Goal: Task Accomplishment & Management: Complete application form

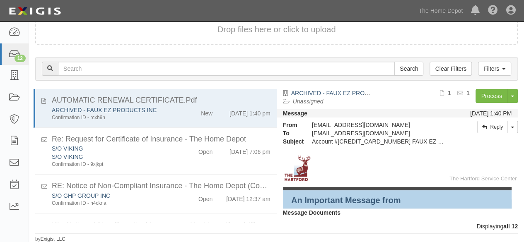
scroll to position [354, 0]
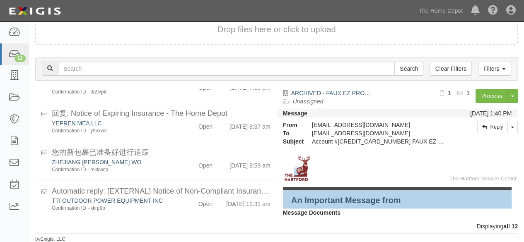
scroll to position [12, 0]
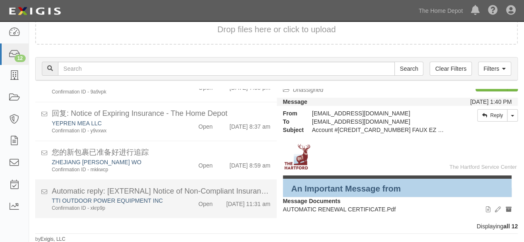
click at [160, 207] on div "Confirmation ID - xkrp9p" at bounding box center [113, 208] width 122 height 7
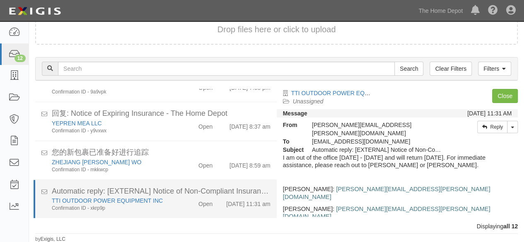
scroll to position [0, 0]
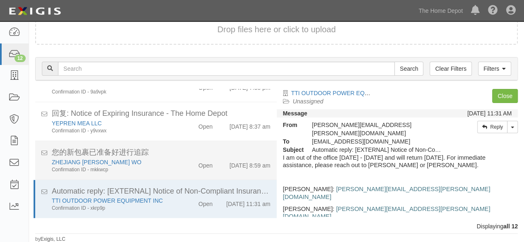
click at [176, 166] on div "ZHEJIANG ANJI HUILIAN WO Confirmation ID - mkkwcp" at bounding box center [113, 165] width 135 height 15
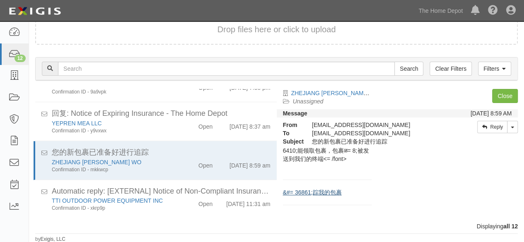
scroll to position [265, 0]
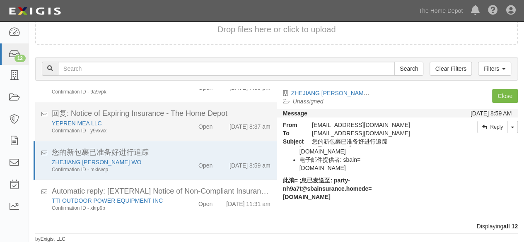
click at [172, 125] on div "YEPREN MEA LLC Confirmation ID - y9vxwx" at bounding box center [113, 126] width 135 height 15
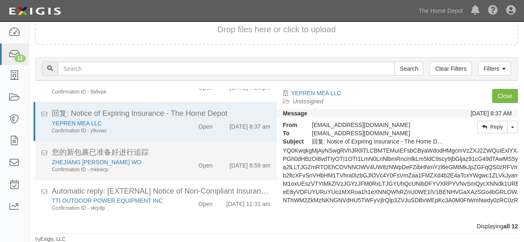
scroll to position [312, 0]
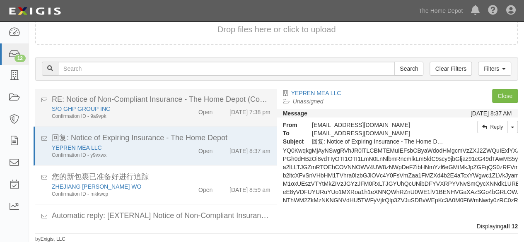
click at [149, 229] on div "Confirmation ID - 9a9vpk" at bounding box center [113, 232] width 122 height 7
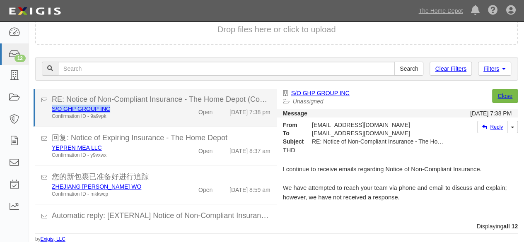
drag, startPoint x: 114, startPoint y: 120, endPoint x: 51, endPoint y: 120, distance: 63.4
click at [51, 120] on div "S/O GHP GROUP INC Confirmation ID - 9a9vpk" at bounding box center [113, 112] width 135 height 15
copy link "S/O GHP GROUP INC"
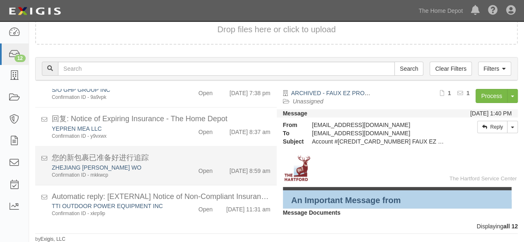
scroll to position [354, 0]
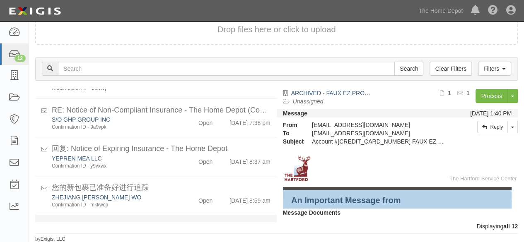
scroll to position [354, 0]
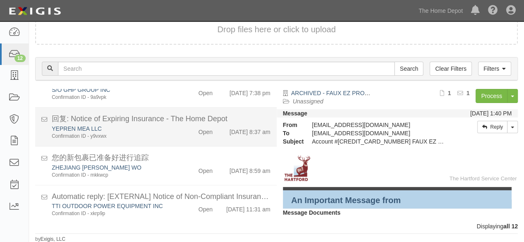
scroll to position [354, 0]
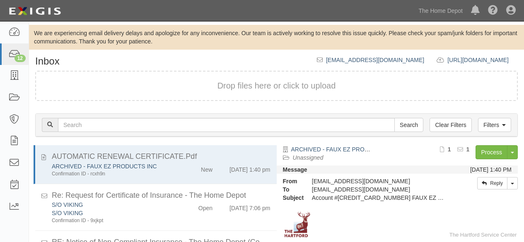
scroll to position [56, 0]
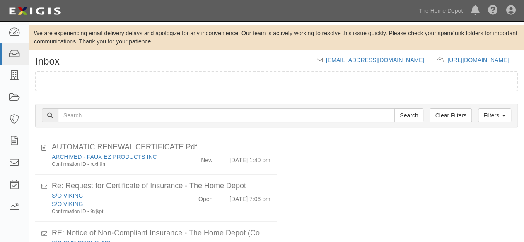
scroll to position [56, 0]
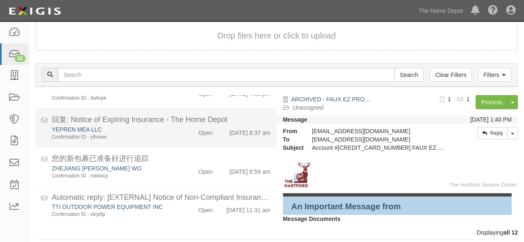
scroll to position [56, 0]
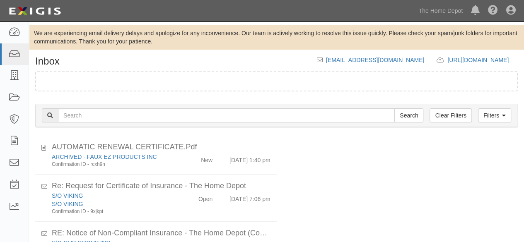
scroll to position [56, 0]
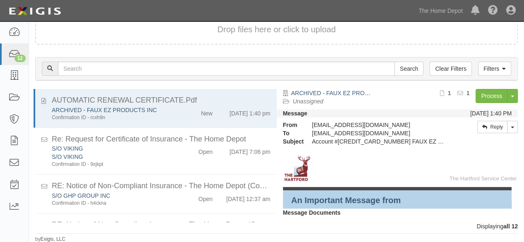
scroll to position [56, 0]
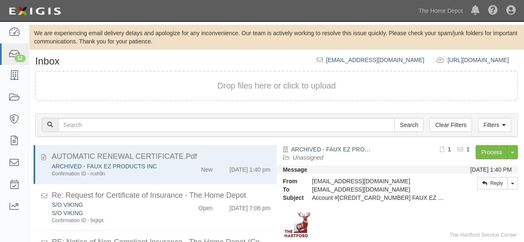
scroll to position [56, 0]
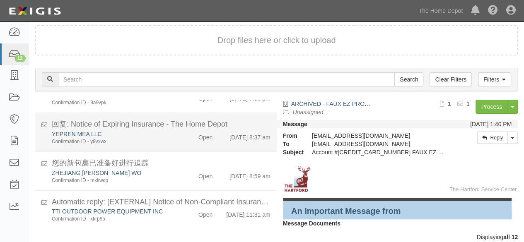
scroll to position [56, 0]
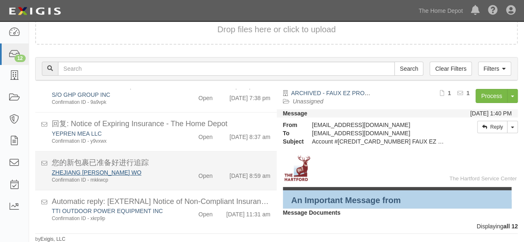
scroll to position [354, 0]
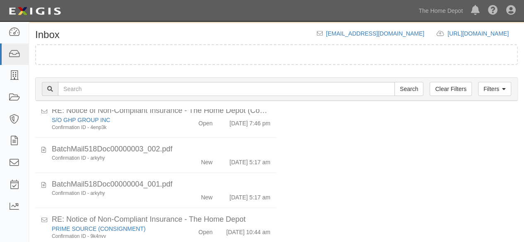
scroll to position [109, 0]
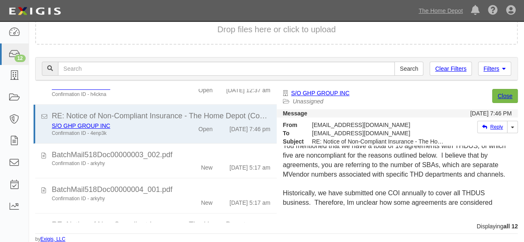
scroll to position [237, 0]
click at [511, 202] on div "THD Please advise. Ron Cox ​ ​ ​ ​ Director of Sales GHP Group 1501 Nicholas Bl…" at bounding box center [397, 177] width 241 height 63
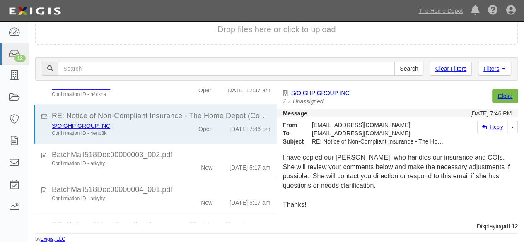
scroll to position [342, 0]
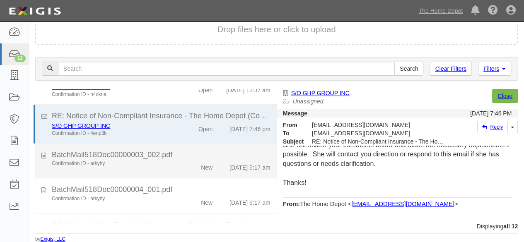
click at [159, 177] on li "BatchMail518Doc00000003_002.pdf Confirmation ID - arkyhy New 8/16/25 5:17 am" at bounding box center [155, 161] width 241 height 35
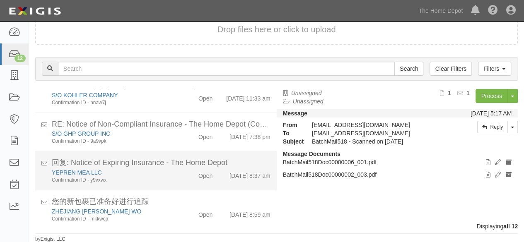
scroll to position [354, 0]
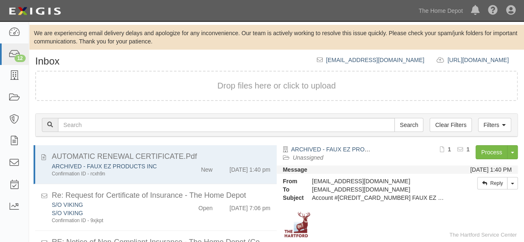
scroll to position [56, 0]
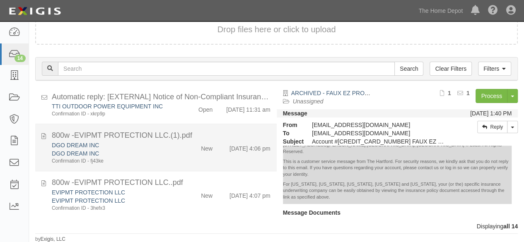
scroll to position [447, 0]
click at [170, 152] on div "DGO DREAM INC DGO DREAM INC Confirmation ID - fj43ke" at bounding box center [113, 153] width 135 height 24
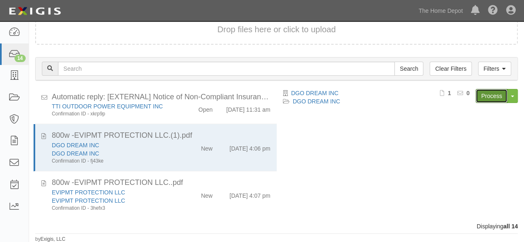
click at [485, 95] on link "Process" at bounding box center [491, 96] width 32 height 14
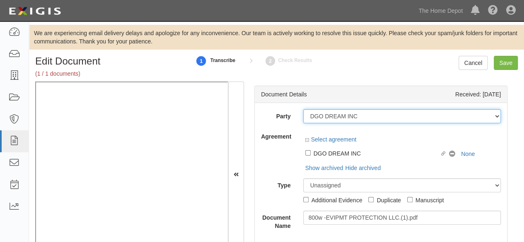
click at [359, 117] on select "1000576868 Ontario Inc. 10 STRAWBERRY STREET 115282 CANADA LTEE 11947907 Canada…" at bounding box center [402, 116] width 198 height 14
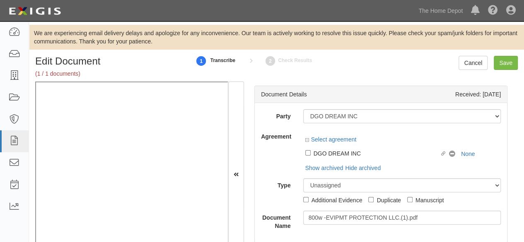
click at [344, 130] on div at bounding box center [402, 133] width 198 height 6
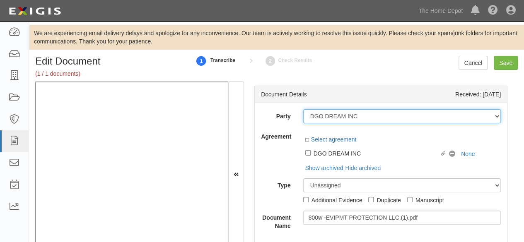
click at [358, 116] on select "1000576868 Ontario Inc. 10 STRAWBERRY STREET 115282 CANADA LTEE 11947907 Canada…" at bounding box center [402, 116] width 198 height 14
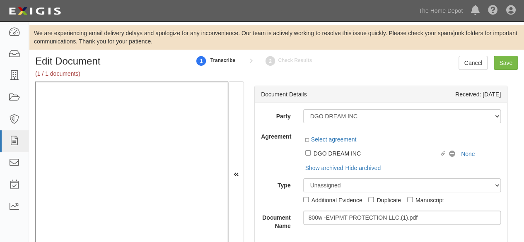
click at [331, 131] on div at bounding box center [402, 133] width 198 height 6
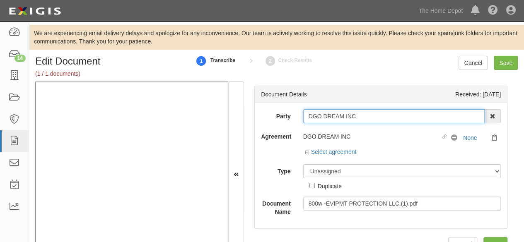
click at [355, 111] on input "DGO DREAM INC" at bounding box center [394, 116] width 182 height 14
type input "DGO DREAM IN"
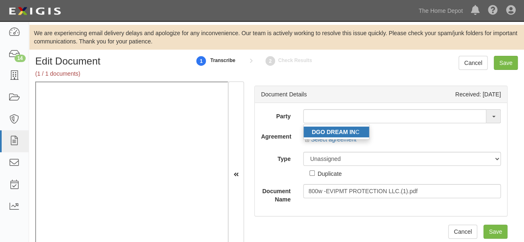
click at [312, 132] on strong "DGO DREAM IN" at bounding box center [333, 132] width 43 height 7
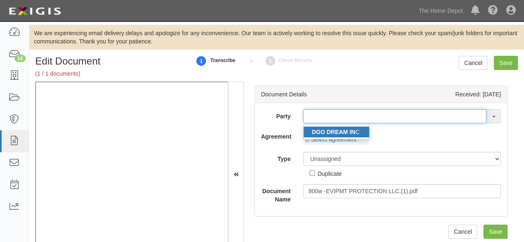
type input "DGO DREAM INC"
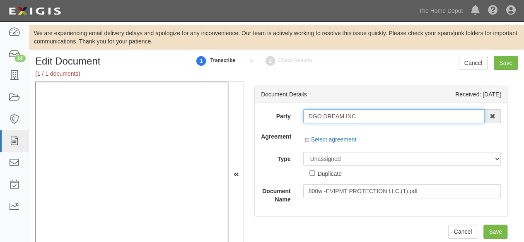
click at [323, 117] on input "DGO DREAM INC" at bounding box center [394, 116] width 182 height 14
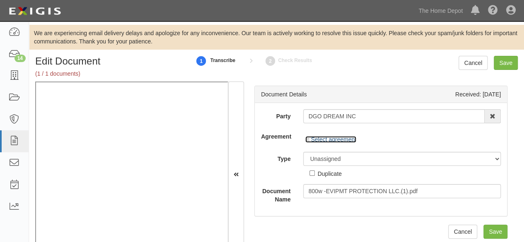
click at [325, 140] on link "Select agreement" at bounding box center [330, 139] width 51 height 7
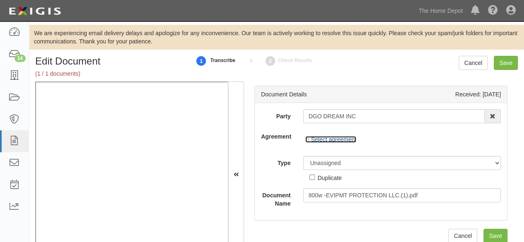
click at [328, 141] on link "Select agreement" at bounding box center [330, 139] width 51 height 7
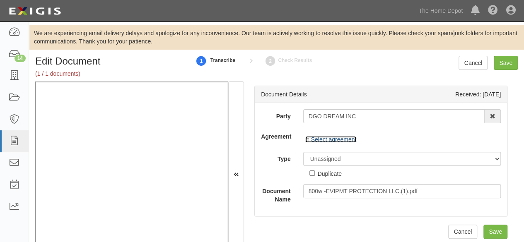
click at [330, 140] on link "Select agreement" at bounding box center [330, 139] width 51 height 7
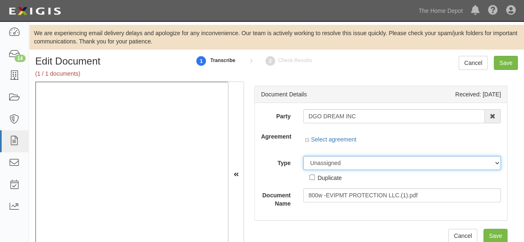
click at [320, 163] on select "Unassigned Binder Cancellation Notice Certificate Contract Endorsement Insuranc…" at bounding box center [402, 163] width 198 height 14
select select "CertificateDetail"
click at [303, 156] on select "Unassigned Binder Cancellation Notice Certificate Contract Endorsement Insuranc…" at bounding box center [402, 163] width 198 height 14
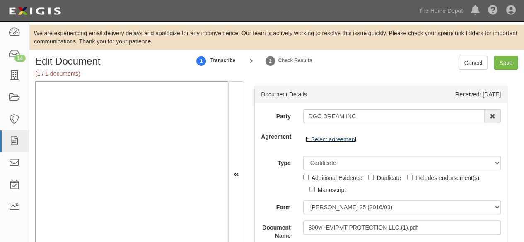
click at [328, 136] on link "Select agreement" at bounding box center [330, 139] width 51 height 7
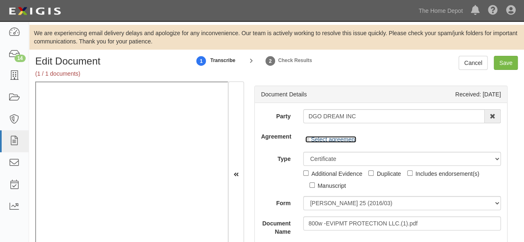
click at [328, 138] on link "Select agreement" at bounding box center [330, 139] width 51 height 7
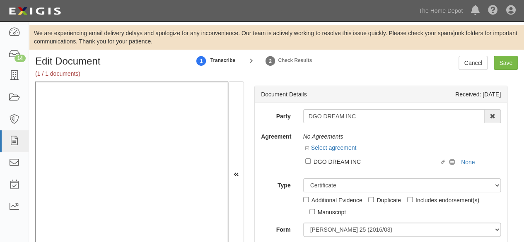
drag, startPoint x: 338, startPoint y: 164, endPoint x: 327, endPoint y: 178, distance: 17.3
click at [338, 164] on div "DGO DREAM INC" at bounding box center [376, 161] width 126 height 9
click at [311, 164] on input "Linked agreement DGO DREAM INC Linked agreement" at bounding box center [307, 161] width 5 height 5
checkbox input "true"
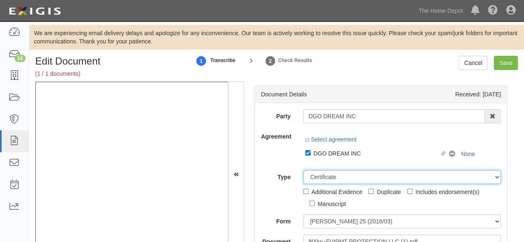
click at [324, 180] on select "Unassigned Binder Cancellation Notice Certificate Contract Endorsement Insuranc…" at bounding box center [402, 177] width 198 height 14
click at [303, 170] on select "Unassigned Binder Cancellation Notice Certificate Contract Endorsement Insuranc…" at bounding box center [402, 177] width 198 height 14
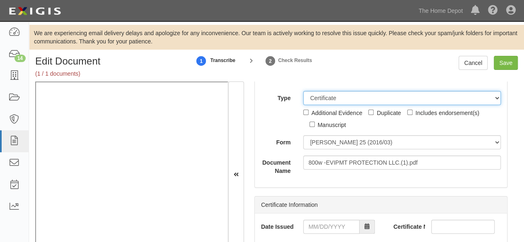
scroll to position [83, 0]
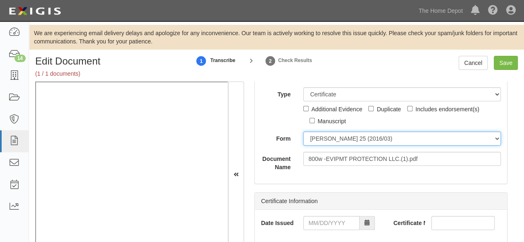
click at [342, 137] on select "ACORD 25 (2016/03) ACORD 101 ACORD 855 NY (2014/05) General" at bounding box center [402, 139] width 198 height 14
select select "GeneralFormDetail"
click at [303, 132] on select "ACORD 25 (2016/03) ACORD 101 ACORD 855 NY (2014/05) General" at bounding box center [402, 139] width 198 height 14
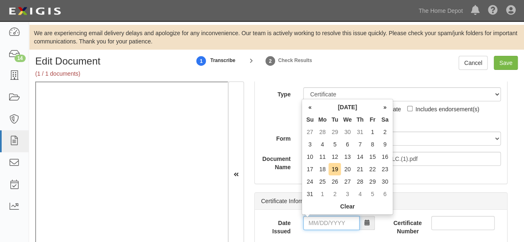
click at [319, 220] on input "Date Issued" at bounding box center [331, 223] width 56 height 14
type input "08/15/2025"
click at [375, 159] on td "15" at bounding box center [372, 157] width 12 height 12
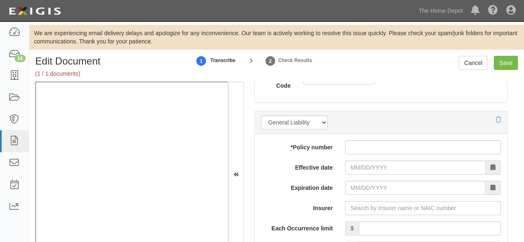
scroll to position [663, 0]
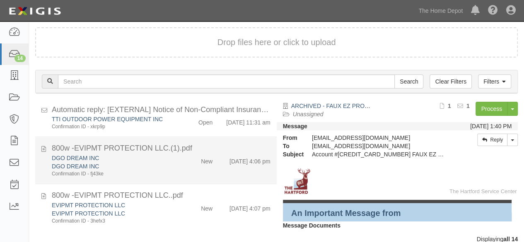
scroll to position [56, 0]
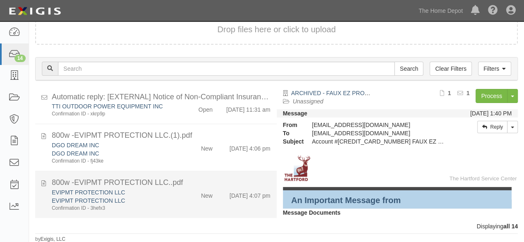
click at [150, 202] on div "EVIPMT PROTECTION LLC" at bounding box center [113, 201] width 122 height 8
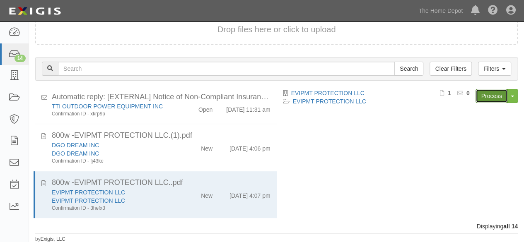
click at [500, 96] on link "Process" at bounding box center [491, 96] width 32 height 14
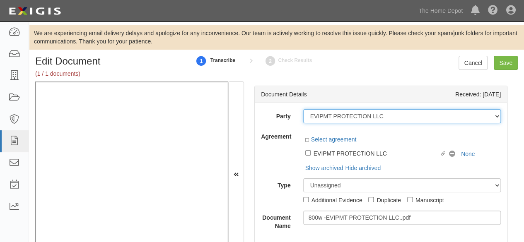
click at [384, 116] on select "1000576868 Ontario Inc. 10 STRAWBERRY STREET 115282 CANADA LTEE 11947907 Canada…" at bounding box center [402, 116] width 198 height 14
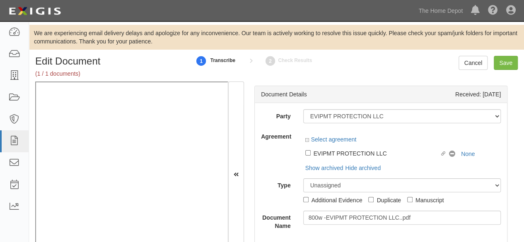
click at [358, 128] on div "Party 1000576868 Ontario Inc. 10 STRAWBERRY STREET 115282 CANADA LTEE 11947907 …" at bounding box center [381, 169] width 240 height 121
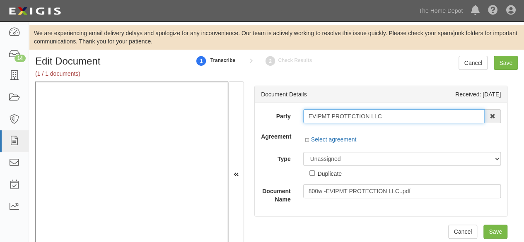
click at [394, 114] on input "EVIPMT PROTECTION LLC" at bounding box center [394, 116] width 182 height 14
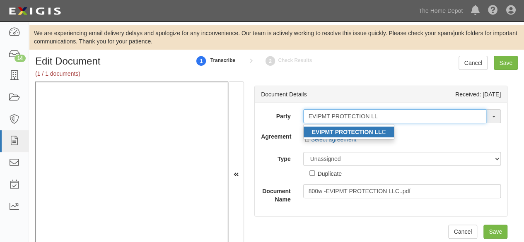
type input "EVIPMT PROTECTION LL"
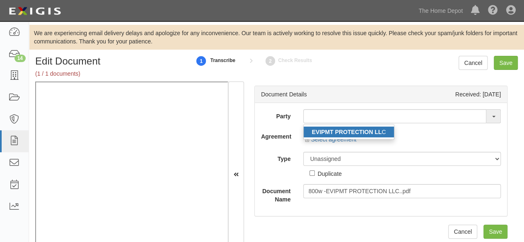
drag, startPoint x: 361, startPoint y: 133, endPoint x: 357, endPoint y: 133, distance: 4.2
click at [361, 133] on strong "EVIPMT PROTECTION LL" at bounding box center [347, 132] width 70 height 7
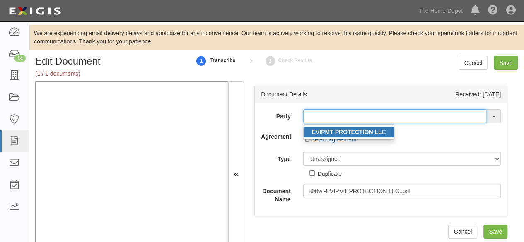
type input "EVIPMT PROTECTION LLC"
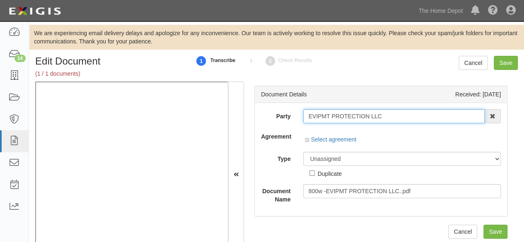
click at [332, 116] on input "EVIPMT PROTECTION LLC" at bounding box center [394, 116] width 182 height 14
click at [325, 122] on input "EVIPMT PROTECTION LLC" at bounding box center [394, 116] width 182 height 14
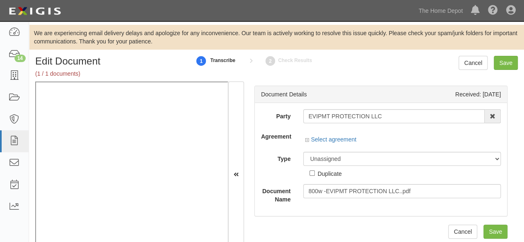
click at [320, 128] on div "Party EVIPMT PROTECTION LLC EVIPMT PROTECTION LL C 1000576868 Ontario Inc. 10 S…" at bounding box center [381, 156] width 240 height 94
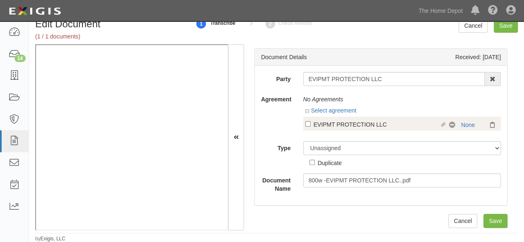
click at [313, 123] on div "EVIPMT PROTECTION LLC" at bounding box center [376, 124] width 126 height 9
click at [311, 123] on input "Linked agreement EVIPMT PROTECTION LLC Linked agreement" at bounding box center [307, 123] width 5 height 5
checkbox input "true"
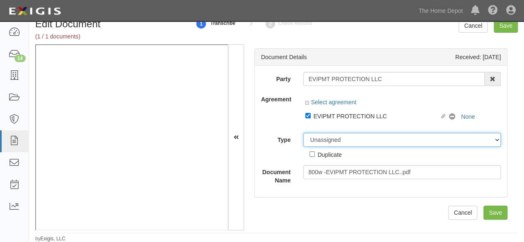
drag, startPoint x: 328, startPoint y: 140, endPoint x: 329, endPoint y: 134, distance: 6.6
click at [328, 140] on select "Unassigned Binder Cancellation Notice Certificate Contract Endorsement Insuranc…" at bounding box center [402, 140] width 198 height 14
select select "CertificateDetail"
click at [303, 133] on select "Unassigned Binder Cancellation Notice Certificate Contract Endorsement Insuranc…" at bounding box center [402, 140] width 198 height 14
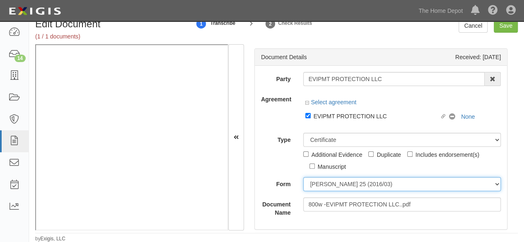
click at [323, 183] on select "ACORD 25 (2016/03) ACORD 101 ACORD 855 NY (2014/05) General" at bounding box center [402, 184] width 198 height 14
select select "GeneralFormDetail"
click at [303, 177] on select "ACORD 25 (2016/03) ACORD 101 ACORD 855 NY (2014/05) General" at bounding box center [402, 184] width 198 height 14
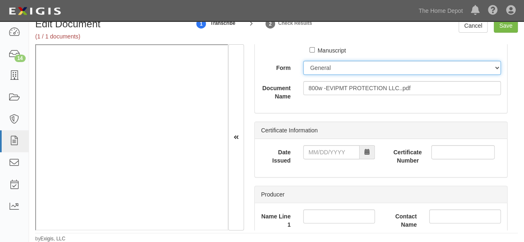
scroll to position [124, 0]
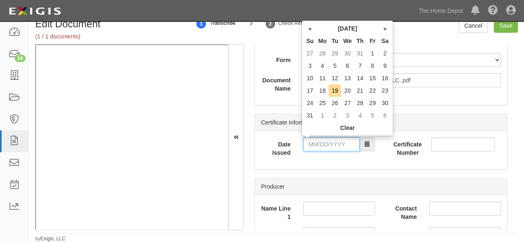
drag, startPoint x: 321, startPoint y: 140, endPoint x: 315, endPoint y: 142, distance: 6.8
click at [322, 141] on input "Date Issued" at bounding box center [331, 144] width 56 height 14
type input "08/15/2025"
click at [370, 79] on td "15" at bounding box center [372, 78] width 12 height 12
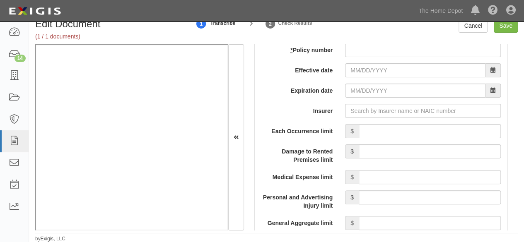
scroll to position [704, 0]
click at [363, 105] on input "Insurer" at bounding box center [423, 111] width 156 height 14
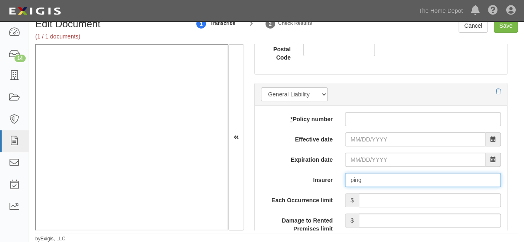
scroll to position [621, 0]
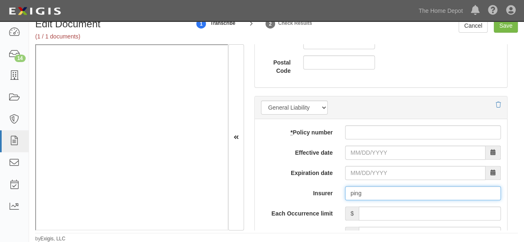
type input "ping"
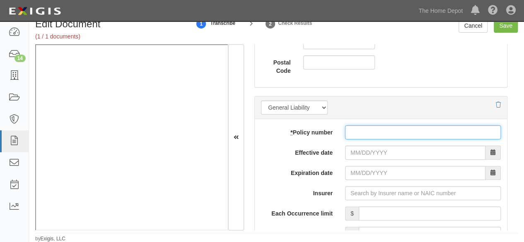
click at [354, 132] on input "* Policy number" at bounding box center [423, 132] width 156 height 14
paste input "10579006800048811859"
type input "10579006800048811859"
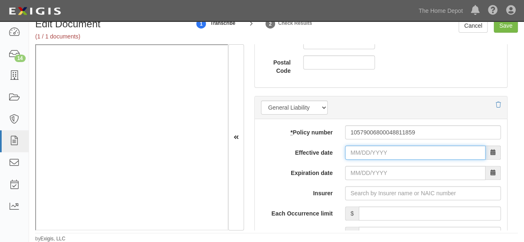
click at [354, 152] on input "Effective date" at bounding box center [415, 153] width 140 height 14
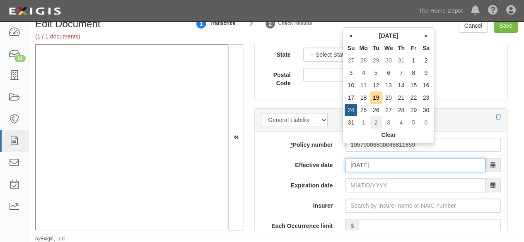
scroll to position [634, 0]
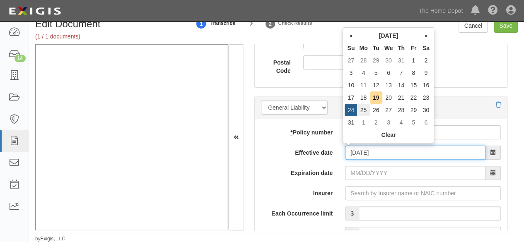
type input "08/25/2025"
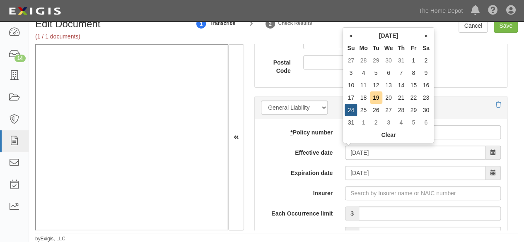
drag, startPoint x: 363, startPoint y: 111, endPoint x: 365, endPoint y: 143, distance: 32.8
click at [363, 111] on td "25" at bounding box center [363, 110] width 12 height 12
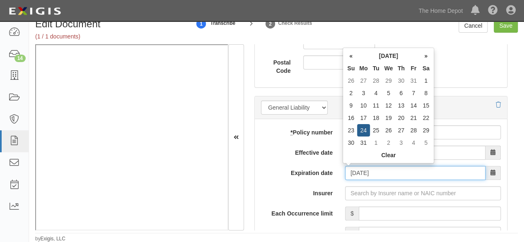
click at [375, 172] on input "08/25/2026" at bounding box center [415, 173] width 140 height 14
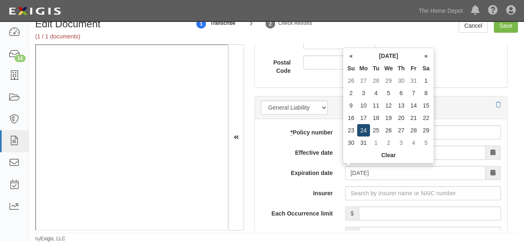
click at [364, 133] on td "24" at bounding box center [363, 130] width 12 height 12
type input "08/24/2026"
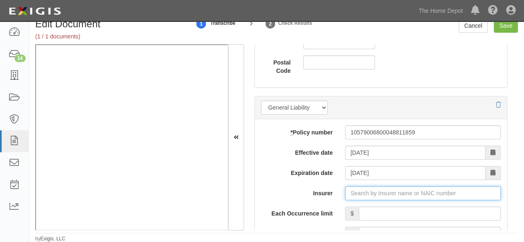
click at [359, 191] on input "Insurer" at bounding box center [423, 193] width 156 height 14
type input "ping"
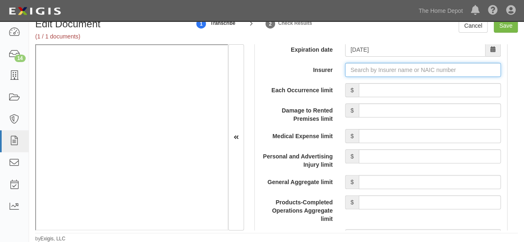
scroll to position [758, 0]
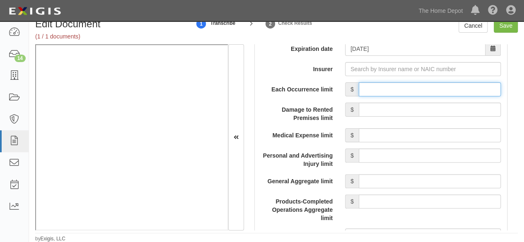
click at [386, 87] on input "Each Occurrence limit" at bounding box center [430, 89] width 142 height 14
type input "8,000,000"
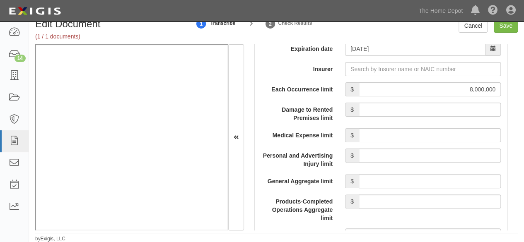
click at [407, 180] on input "General Aggregate limit" at bounding box center [430, 181] width 142 height 14
type input "8,000,000"
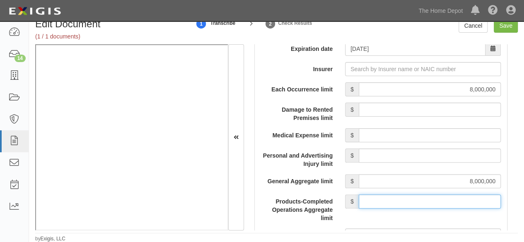
click at [408, 198] on input "Products-Completed Operations Aggregate limit" at bounding box center [430, 202] width 142 height 14
type input "8,000,000"
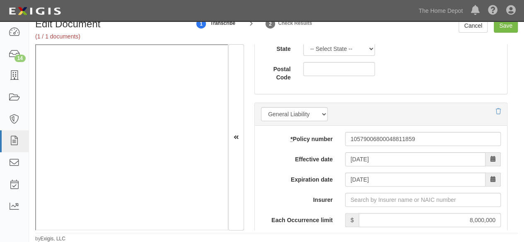
scroll to position [675, 0]
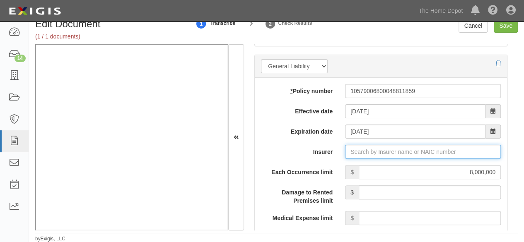
click at [355, 148] on input "Insurer" at bounding box center [423, 152] width 156 height 14
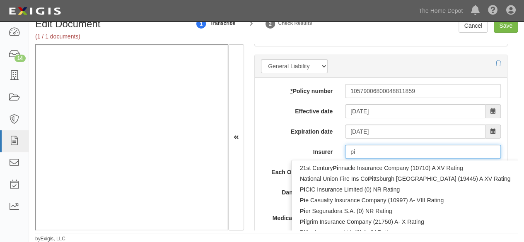
type input "pin"
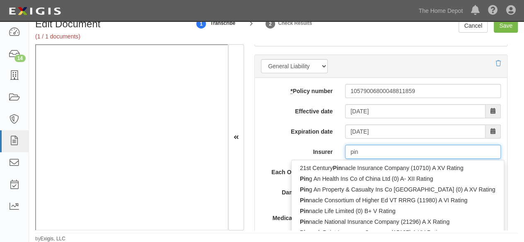
type input "ping An Health Ins Co of China Ltd (0) A- XII Rating"
type input "ping"
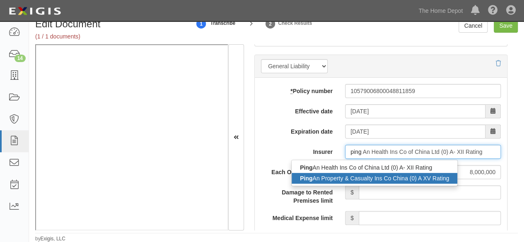
click at [311, 178] on div "Ping An Property & Casualty Ins Co China (0) A XV Rating" at bounding box center [375, 178] width 166 height 11
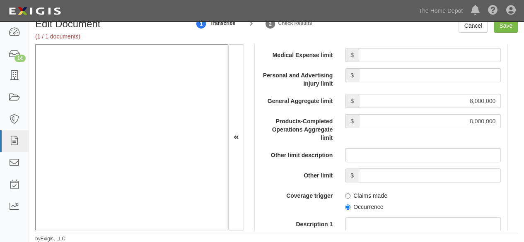
scroll to position [882, 0]
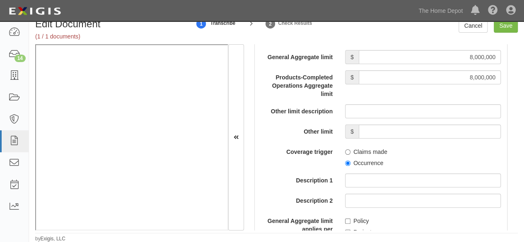
type input "Ping An Property & Casualty Ins Co China (0) A XV Rating"
click at [347, 162] on input "Occurrence" at bounding box center [347, 163] width 5 height 5
radio input "true"
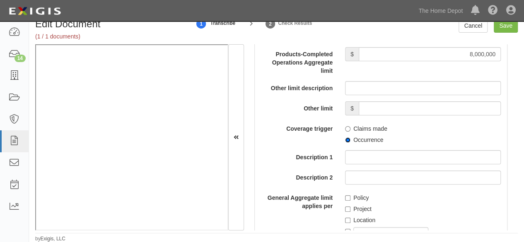
scroll to position [923, 0]
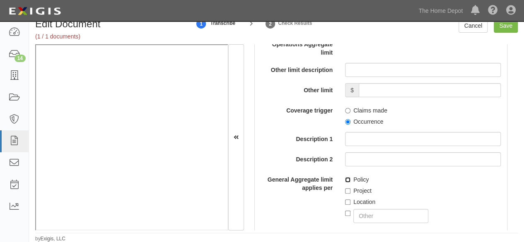
click at [345, 178] on input "Policy" at bounding box center [347, 179] width 5 height 5
checkbox input "true"
click at [505, 31] on input "Save" at bounding box center [506, 26] width 24 height 14
type input "8000000"
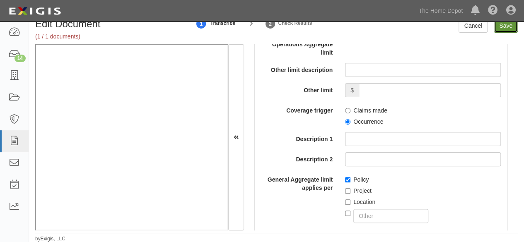
type input "8000000"
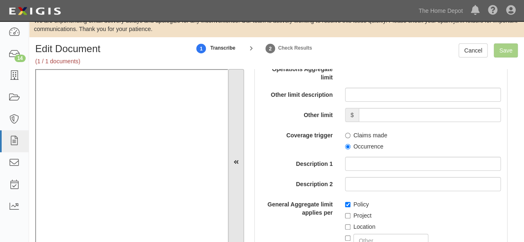
scroll to position [0, 0]
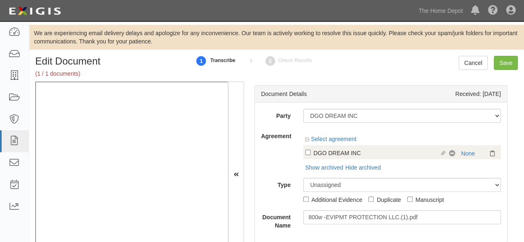
scroll to position [1, 0]
click at [321, 154] on div "DGO DREAM INC" at bounding box center [376, 152] width 126 height 9
click at [311, 154] on input "Linked agreement DGO DREAM INC Linked agreement" at bounding box center [307, 151] width 5 height 5
checkbox input "true"
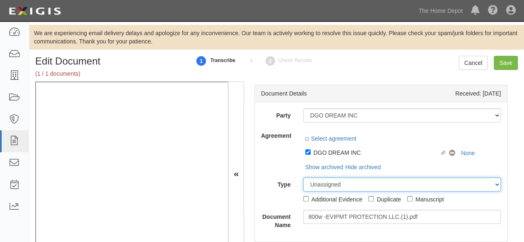
drag, startPoint x: 318, startPoint y: 185, endPoint x: 318, endPoint y: 180, distance: 5.4
click at [318, 185] on select "Unassigned Binder Cancellation Notice Certificate Contract Endorsement Insuranc…" at bounding box center [402, 185] width 198 height 14
select select "CertificateDetail"
click at [303, 178] on select "Unassigned Binder Cancellation Notice Certificate Contract Endorsement Insuranc…" at bounding box center [402, 185] width 198 height 14
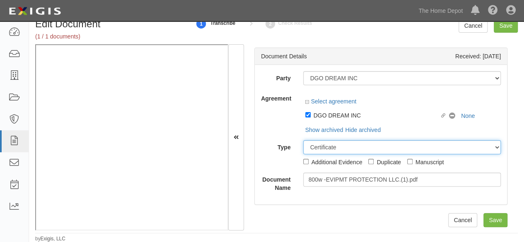
scroll to position [0, 0]
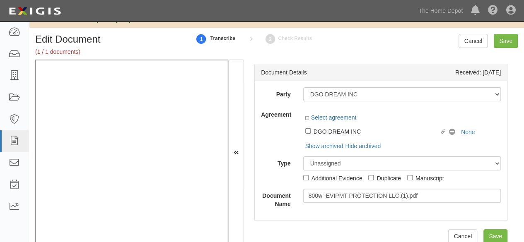
scroll to position [37, 0]
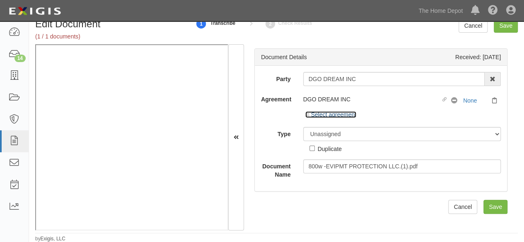
click at [313, 114] on link "Select agreement" at bounding box center [330, 114] width 51 height 7
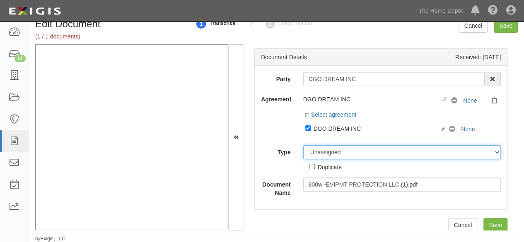
click at [322, 153] on select "Unassigned Binder Cancellation Notice Certificate Contract Endorsement Insuranc…" at bounding box center [402, 152] width 198 height 14
select select "CertificateDetail"
click at [303, 145] on select "Unassigned Binder Cancellation Notice Certificate Contract Endorsement Insuranc…" at bounding box center [402, 152] width 198 height 14
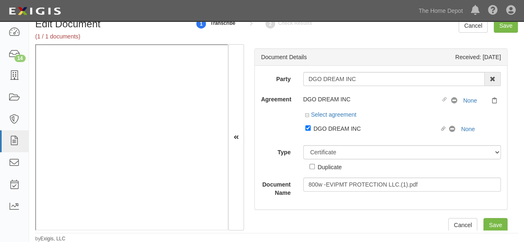
click at [0, 0] on select "ACORD 25 (2016/03) ACORD 101 ACORD 855 NY (2014/05) General" at bounding box center [0, 0] width 0 height 0
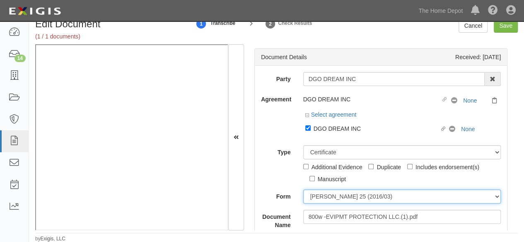
select select "GeneralFormDetail"
click at [303, 190] on select "ACORD 25 (2016/03) ACORD 101 ACORD 855 NY (2014/05) General" at bounding box center [402, 197] width 198 height 14
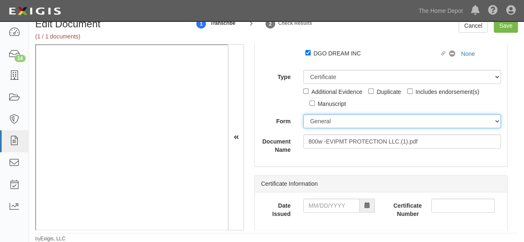
scroll to position [124, 0]
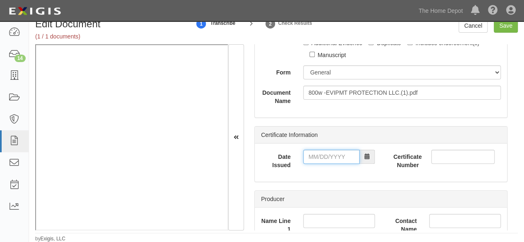
click at [309, 159] on input "Date Issued" at bounding box center [331, 157] width 56 height 14
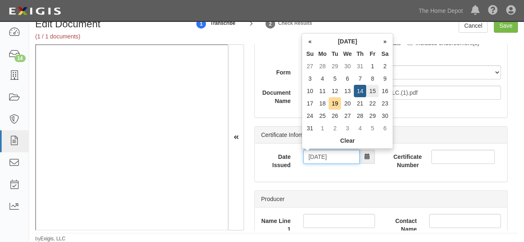
type input "08/15/2025"
click at [375, 92] on td "15" at bounding box center [372, 91] width 12 height 12
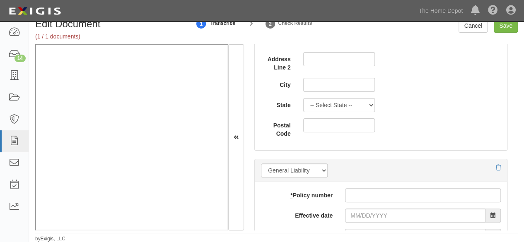
scroll to position [580, 0]
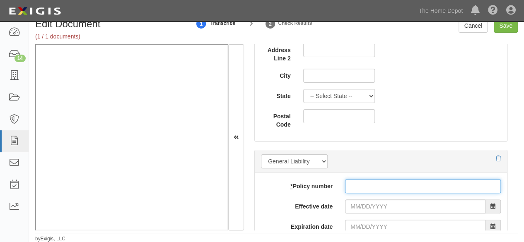
click at [394, 180] on input "* Policy number" at bounding box center [423, 186] width 156 height 14
paste input "10579006800048811859"
type input "10579006800048811859"
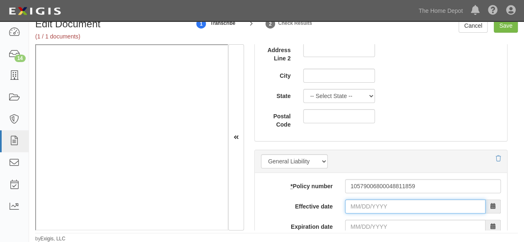
drag, startPoint x: 379, startPoint y: 205, endPoint x: 368, endPoint y: 206, distance: 11.7
click at [379, 205] on input "Effective date" at bounding box center [415, 207] width 140 height 14
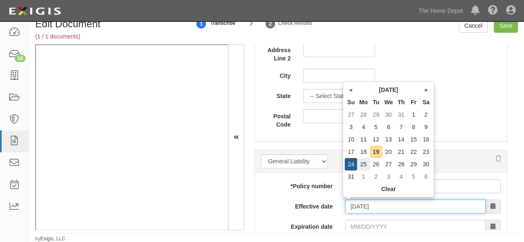
type input "08/25/2025"
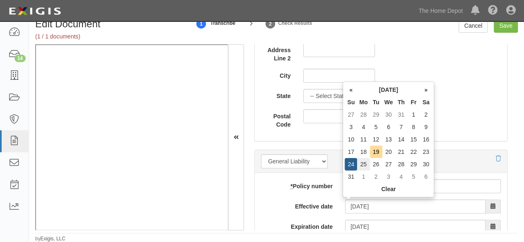
click at [362, 164] on td "25" at bounding box center [363, 164] width 12 height 12
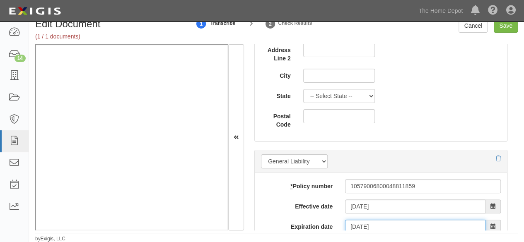
click at [362, 224] on input "08/25/2026" at bounding box center [415, 227] width 140 height 14
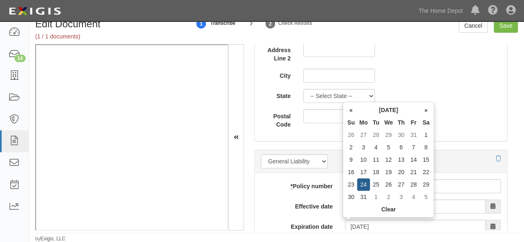
drag, startPoint x: 366, startPoint y: 185, endPoint x: 330, endPoint y: 157, distance: 45.1
click at [361, 181] on td "24" at bounding box center [363, 184] width 12 height 12
type input "08/24/2026"
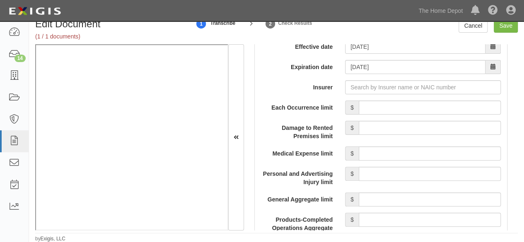
scroll to position [745, 0]
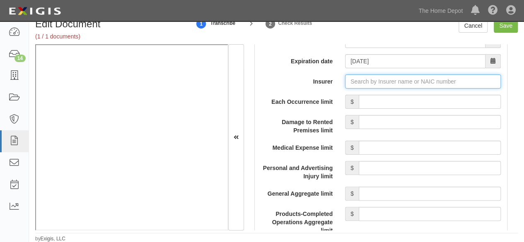
click at [369, 81] on input "Insurer" at bounding box center [423, 82] width 156 height 14
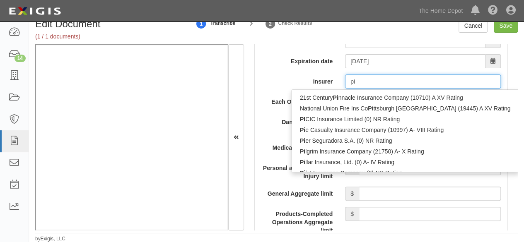
type input "pin"
type input "ping An Health Ins Co of China Ltd (0) A- XII Rating"
type input "ping"
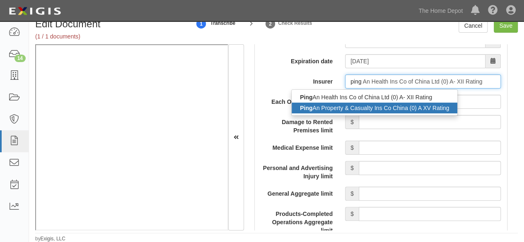
click at [324, 107] on div "Ping An Property & Casualty Ins Co China (0) A XV Rating" at bounding box center [375, 108] width 166 height 11
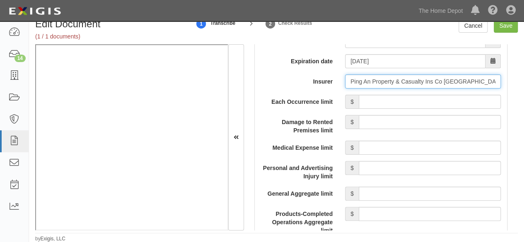
type input "Ping An Property & Casualty Ins Co China (0) A XV Rating"
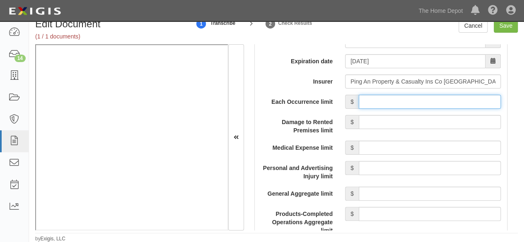
click at [399, 100] on input "Each Occurrence limit" at bounding box center [430, 102] width 142 height 14
type input "8,000,000"
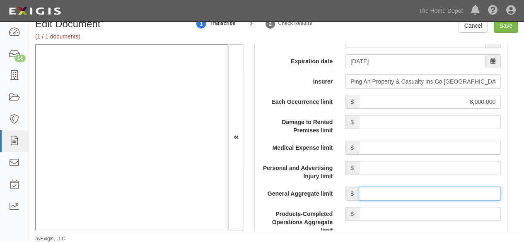
click at [398, 193] on input "General Aggregate limit" at bounding box center [430, 194] width 142 height 14
type input "8,000,000"
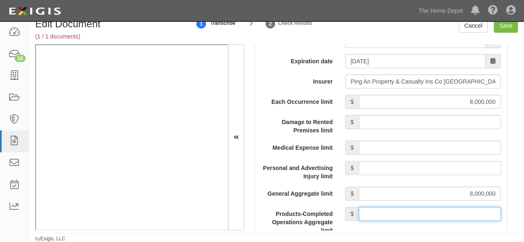
click at [398, 209] on input "Products-Completed Operations Aggregate limit" at bounding box center [430, 214] width 142 height 14
type input "8,000,000"
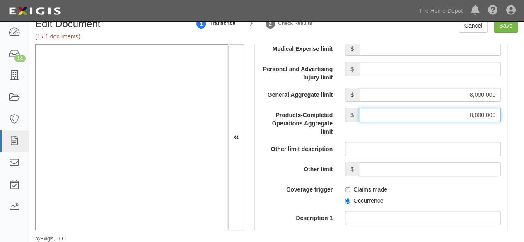
scroll to position [870, 0]
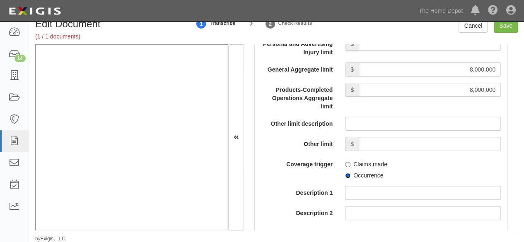
click at [346, 175] on input "Occurrence" at bounding box center [347, 175] width 5 height 5
radio input "true"
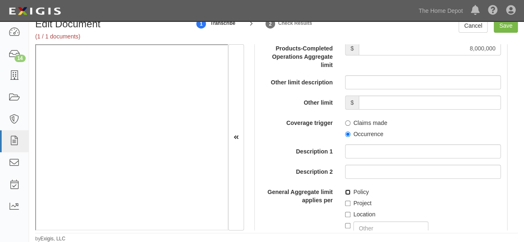
click at [346, 191] on input "Policy" at bounding box center [347, 192] width 5 height 5
checkbox input "true"
click at [501, 30] on input "Save" at bounding box center [506, 26] width 24 height 14
type input "8000000"
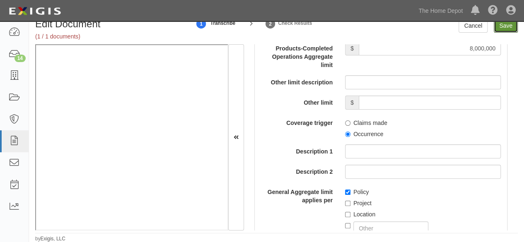
type input "8000000"
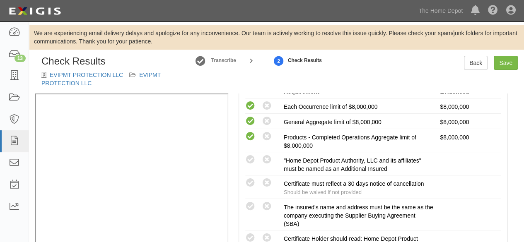
scroll to position [213, 0]
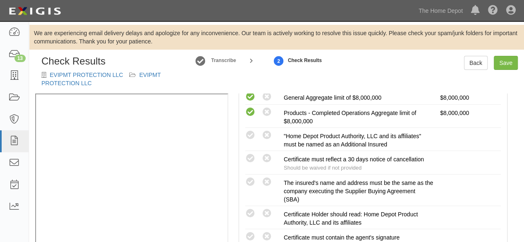
drag, startPoint x: 249, startPoint y: 182, endPoint x: 232, endPoint y: 186, distance: 17.8
click at [249, 181] on icon at bounding box center [250, 182] width 10 height 10
radio input "true"
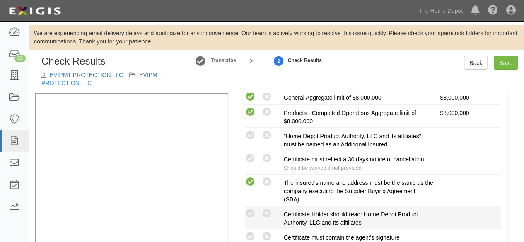
drag, startPoint x: 249, startPoint y: 233, endPoint x: 251, endPoint y: 224, distance: 9.7
click at [249, 233] on icon at bounding box center [250, 237] width 10 height 10
radio input "true"
click at [246, 217] on div "Compliant Waived: Non-Compliant Certificate Holder should read: Home Depot Prod…" at bounding box center [373, 217] width 268 height 19
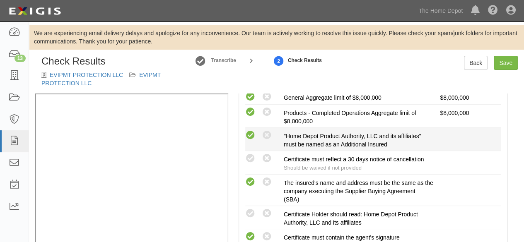
click at [251, 138] on icon at bounding box center [250, 135] width 10 height 10
radio input "true"
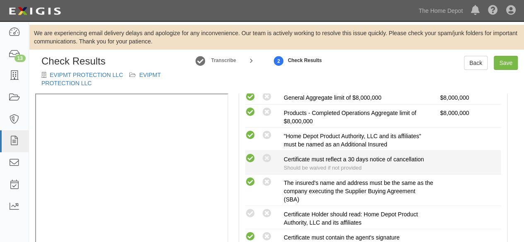
drag, startPoint x: 249, startPoint y: 157, endPoint x: 253, endPoint y: 179, distance: 22.7
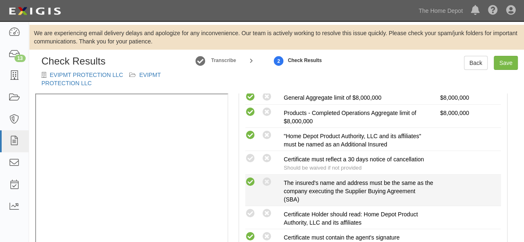
click at [249, 157] on icon at bounding box center [250, 159] width 10 height 10
radio input "true"
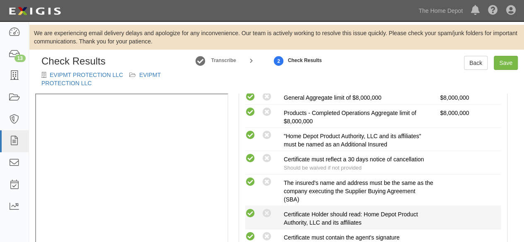
click at [245, 212] on icon at bounding box center [250, 214] width 10 height 10
radio input "true"
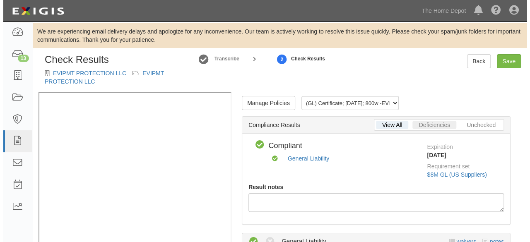
scroll to position [0, 0]
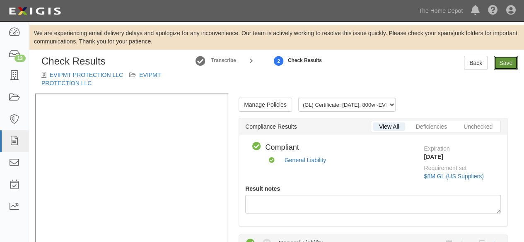
drag, startPoint x: 504, startPoint y: 62, endPoint x: 494, endPoint y: 70, distance: 13.2
click at [504, 62] on link "Save" at bounding box center [506, 63] width 24 height 14
radio input "true"
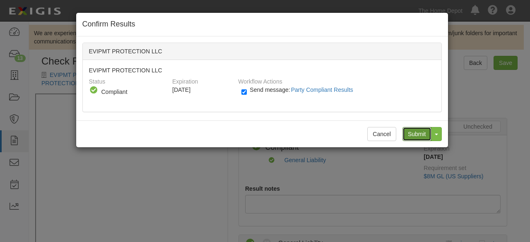
click at [413, 133] on input "Submit" at bounding box center [416, 134] width 29 height 14
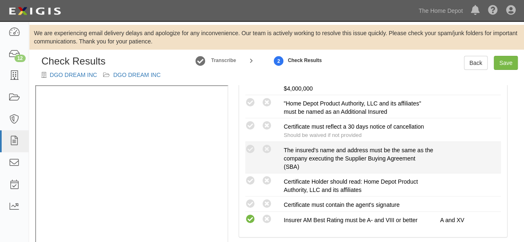
scroll to position [248, 0]
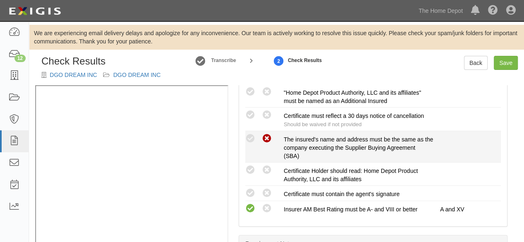
click at [267, 138] on icon at bounding box center [267, 139] width 10 height 10
radio input "true"
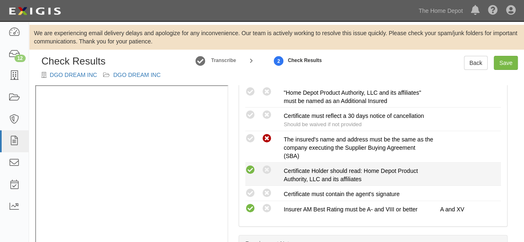
click at [248, 171] on icon at bounding box center [250, 170] width 10 height 10
radio input "true"
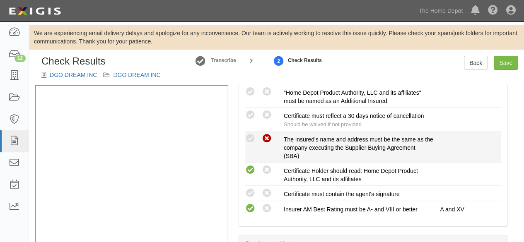
drag, startPoint x: 251, startPoint y: 190, endPoint x: 258, endPoint y: 157, distance: 33.3
click at [251, 189] on icon at bounding box center [250, 193] width 10 height 10
radio input "true"
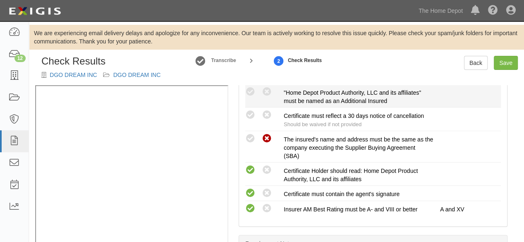
drag, startPoint x: 249, startPoint y: 116, endPoint x: 255, endPoint y: 102, distance: 15.1
click at [251, 113] on icon at bounding box center [250, 115] width 10 height 10
radio input "true"
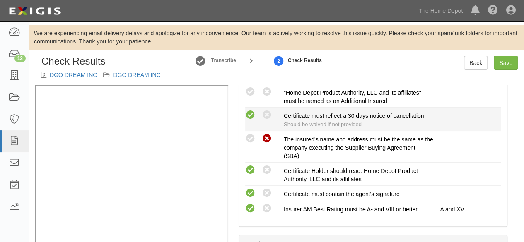
drag, startPoint x: 251, startPoint y: 91, endPoint x: 280, endPoint y: 117, distance: 38.7
click at [252, 91] on icon at bounding box center [250, 92] width 10 height 10
radio input "true"
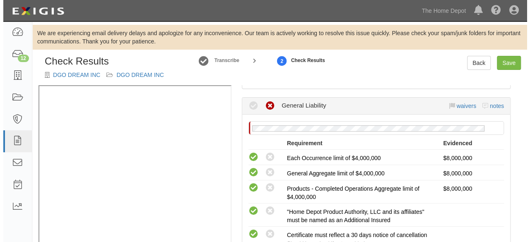
scroll to position [83, 0]
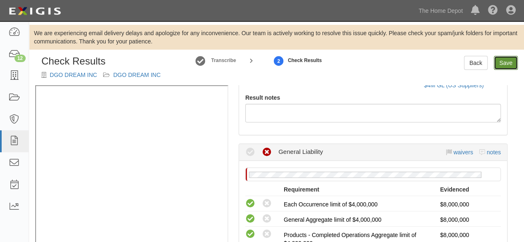
click at [506, 67] on link "Save" at bounding box center [506, 63] width 24 height 14
radio input "true"
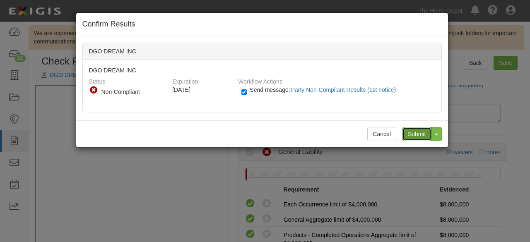
click at [419, 133] on input "Submit" at bounding box center [416, 134] width 29 height 14
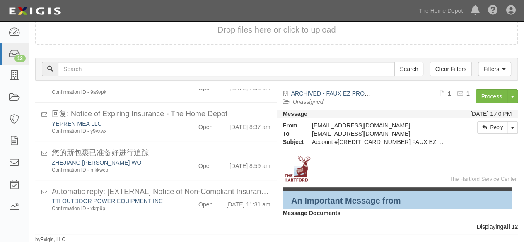
scroll to position [354, 0]
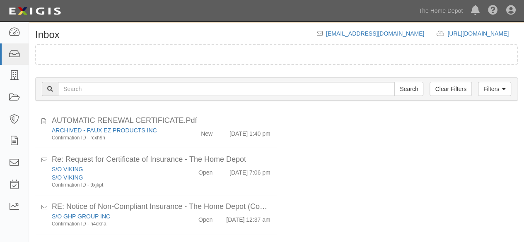
scroll to position [195, 0]
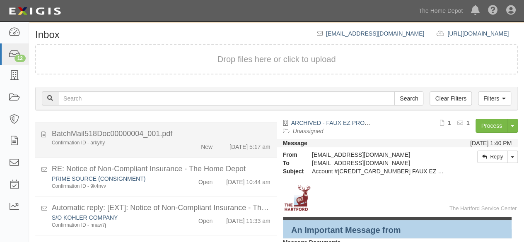
click at [136, 147] on div "Confirmation ID - arkyhy" at bounding box center [113, 143] width 122 height 7
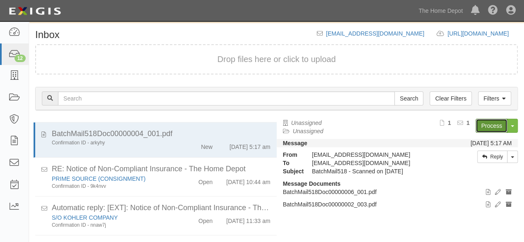
click at [483, 126] on link "Process" at bounding box center [491, 126] width 32 height 14
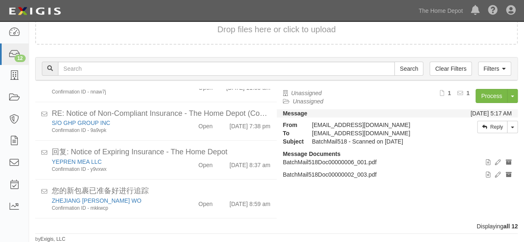
scroll to position [354, 0]
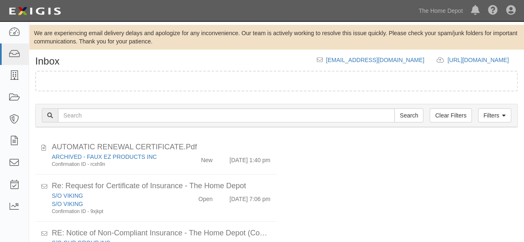
scroll to position [56, 0]
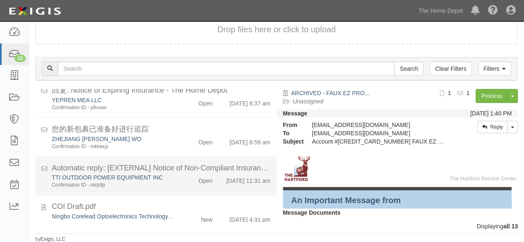
scroll to position [400, 0]
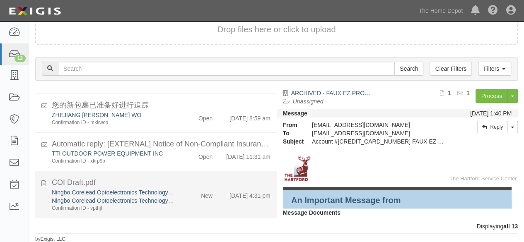
click at [195, 202] on div "Ningbo Corelead Optoelectronics Technology Co.,Ltd Ningbo Corelead Optoelectron…" at bounding box center [161, 200] width 231 height 24
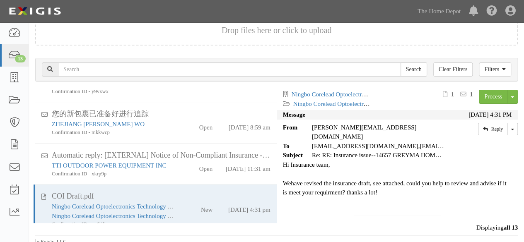
scroll to position [451, 0]
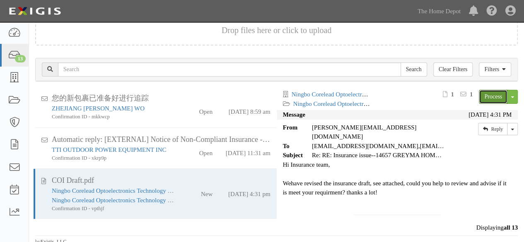
click at [489, 96] on link "Process" at bounding box center [493, 97] width 29 height 14
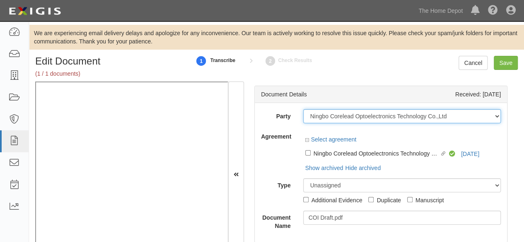
click at [447, 117] on select "1000576868 Ontario Inc. [STREET_ADDRESS] LTEE 11947907 Canada Inc. (MOD LIGHTIN…" at bounding box center [402, 116] width 198 height 14
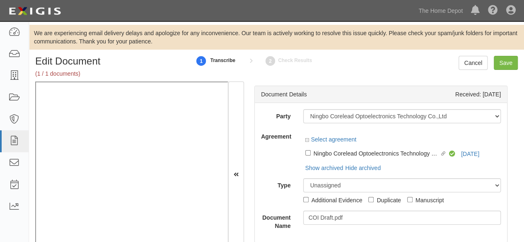
click at [423, 130] on div at bounding box center [402, 133] width 198 height 6
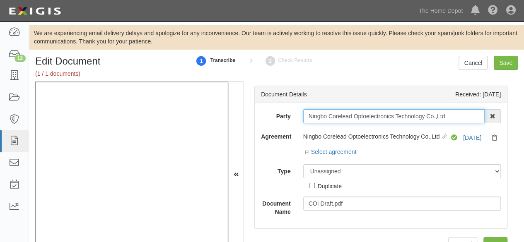
click at [449, 118] on input "Ningbo Corelead Optoelectronics Technology Co.,Ltd" at bounding box center [394, 116] width 182 height 14
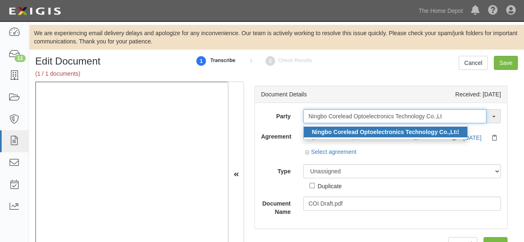
type input "Ningbo Corelead Optoelectronics Technology Co.,Lt"
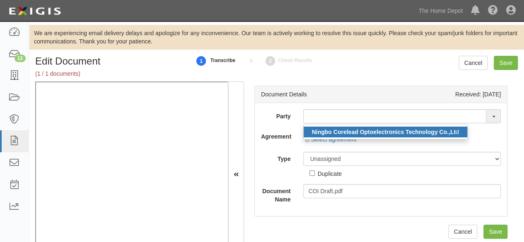
drag, startPoint x: 418, startPoint y: 135, endPoint x: 222, endPoint y: 190, distance: 204.0
click at [417, 135] on link "Ningbo Corelead Optoelectronics Technology Co.,Lt d" at bounding box center [386, 132] width 164 height 11
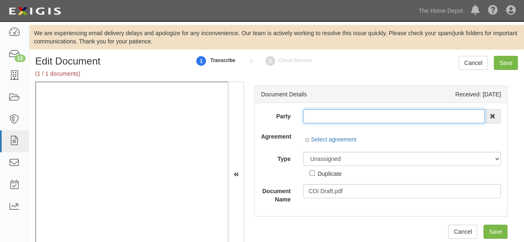
type input "Ningbo Corelead Optoelectronics Technology Co.,Ltd"
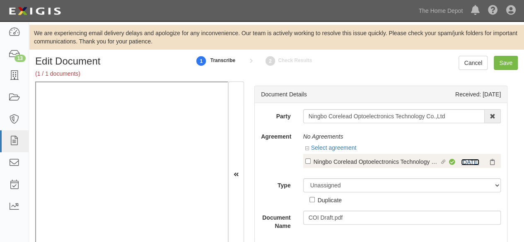
click at [469, 160] on link "[DATE]" at bounding box center [470, 162] width 18 height 7
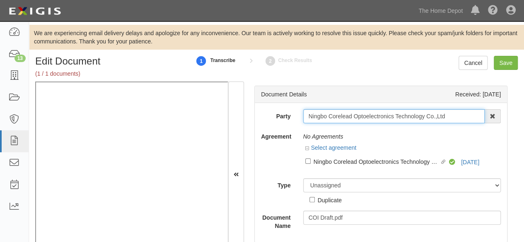
drag, startPoint x: 449, startPoint y: 116, endPoint x: 298, endPoint y: 147, distance: 153.8
click at [298, 148] on div "Party Ningbo Corelead Optoelectronics Technology Co.,Ltd Ningbo Corelead Optoel…" at bounding box center [381, 169] width 240 height 121
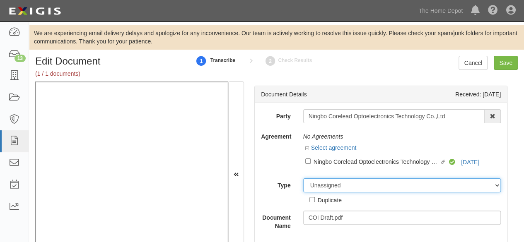
drag, startPoint x: 326, startPoint y: 185, endPoint x: 329, endPoint y: 178, distance: 6.7
click at [327, 183] on select "Unassigned Binder Cancellation Notice Certificate Contract Endorsement Insuranc…" at bounding box center [402, 185] width 198 height 14
select select "OtherDetail"
click at [303, 178] on select "Unassigned Binder Cancellation Notice Certificate Contract Endorsement Insuranc…" at bounding box center [402, 185] width 198 height 14
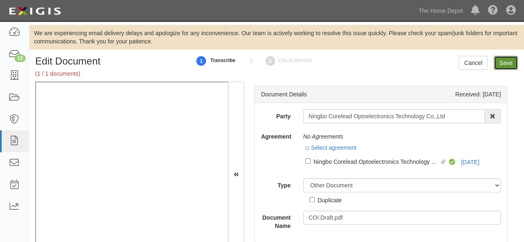
click at [507, 66] on input "Save" at bounding box center [506, 63] width 24 height 14
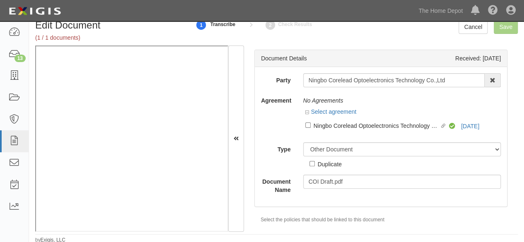
scroll to position [37, 0]
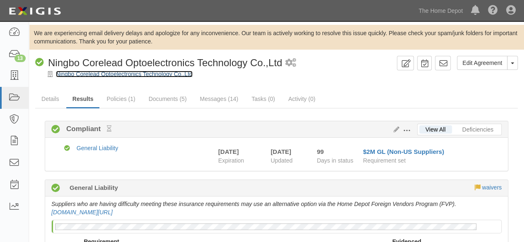
click at [88, 74] on link "Ningbo Corelead Optoelectronics Technology Co.,Ltd" at bounding box center [124, 74] width 137 height 7
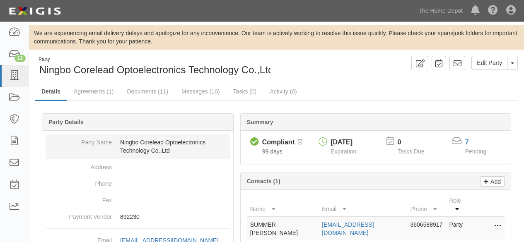
scroll to position [41, 0]
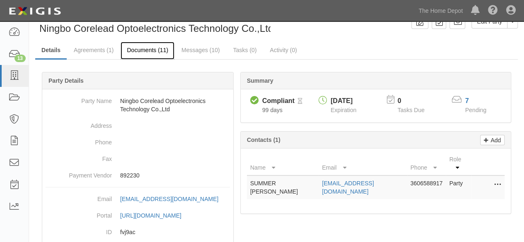
click at [145, 53] on link "Documents (11)" at bounding box center [147, 51] width 54 height 18
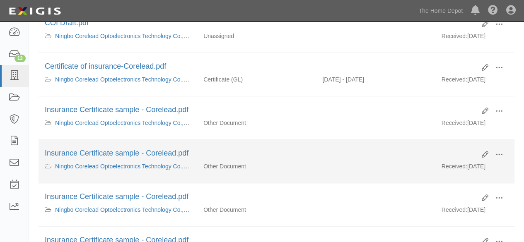
scroll to position [166, 0]
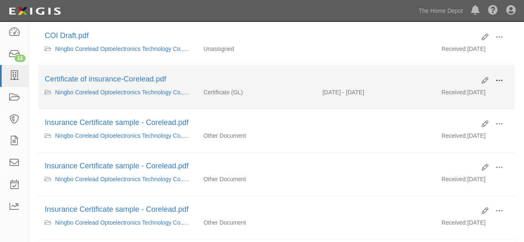
click at [498, 79] on span at bounding box center [498, 80] width 7 height 7
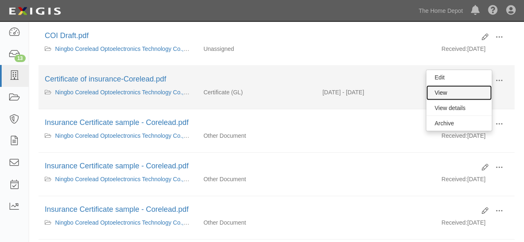
click at [452, 92] on link "View" at bounding box center [458, 92] width 65 height 15
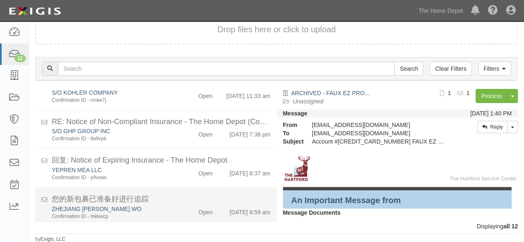
scroll to position [354, 0]
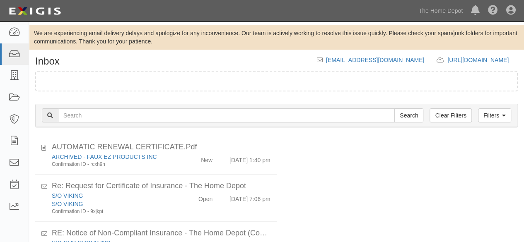
scroll to position [56, 0]
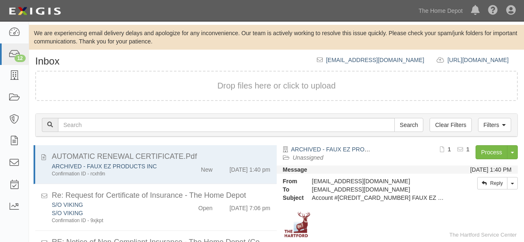
scroll to position [56, 0]
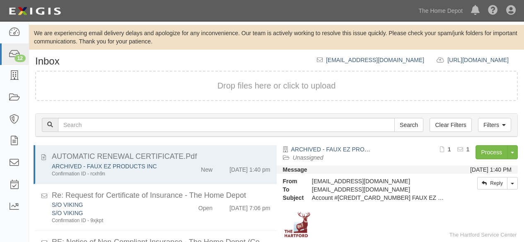
scroll to position [56, 0]
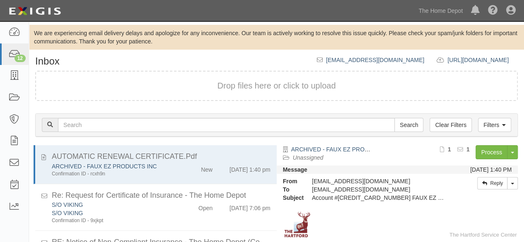
scroll to position [56, 0]
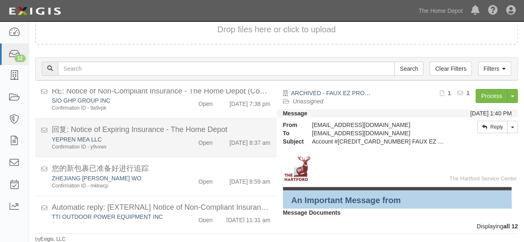
scroll to position [354, 0]
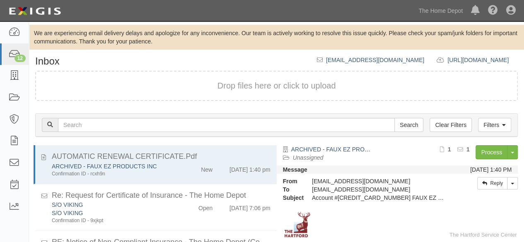
scroll to position [56, 0]
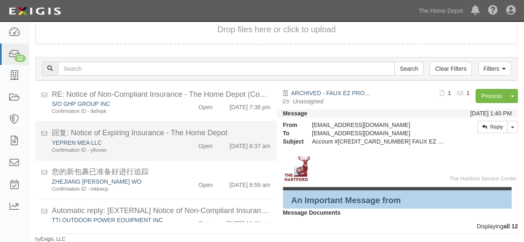
scroll to position [354, 0]
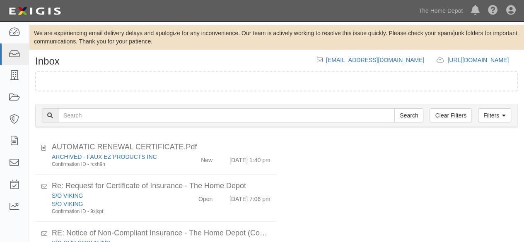
scroll to position [56, 0]
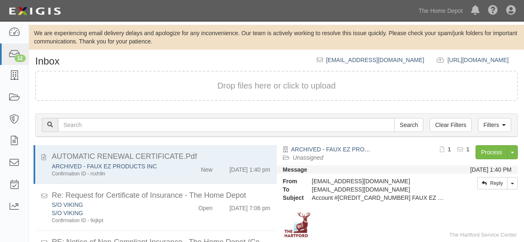
scroll to position [56, 0]
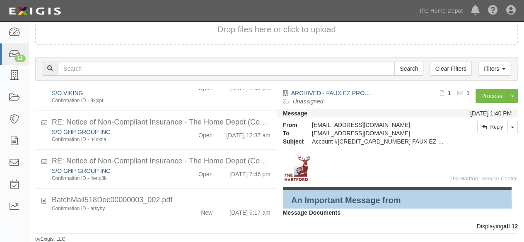
scroll to position [354, 0]
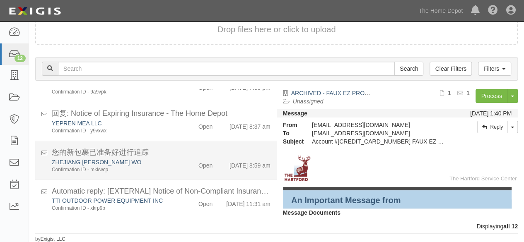
scroll to position [354, 0]
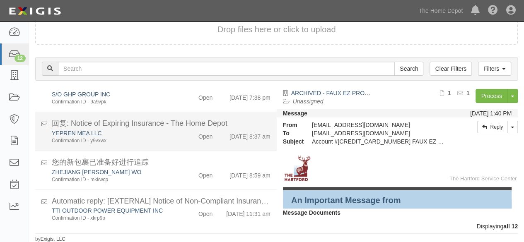
scroll to position [354, 0]
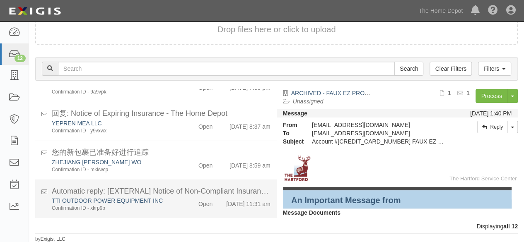
scroll to position [354, 0]
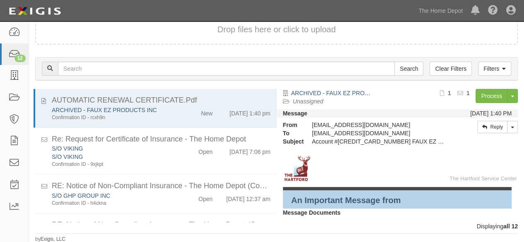
scroll to position [56, 0]
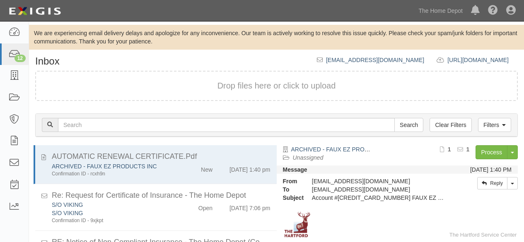
scroll to position [56, 0]
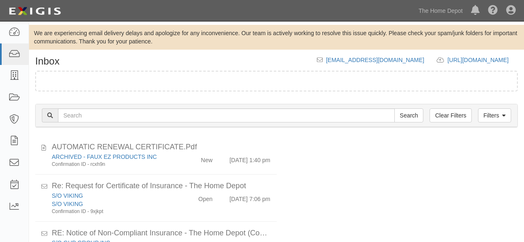
scroll to position [56, 0]
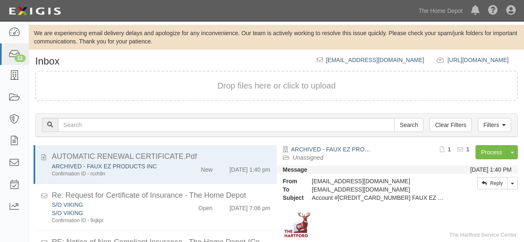
scroll to position [56, 0]
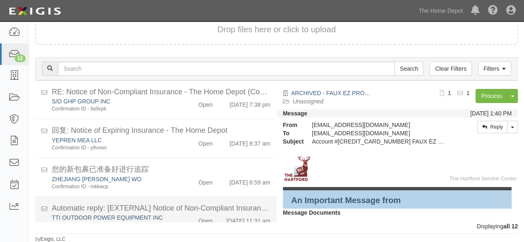
scroll to position [354, 0]
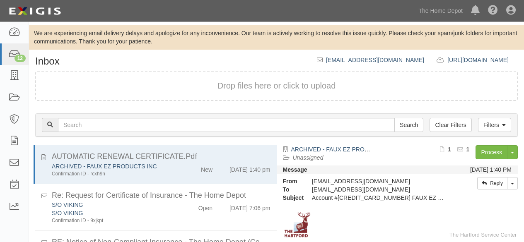
scroll to position [56, 0]
